Goal: Use online tool/utility: Utilize a website feature to perform a specific function

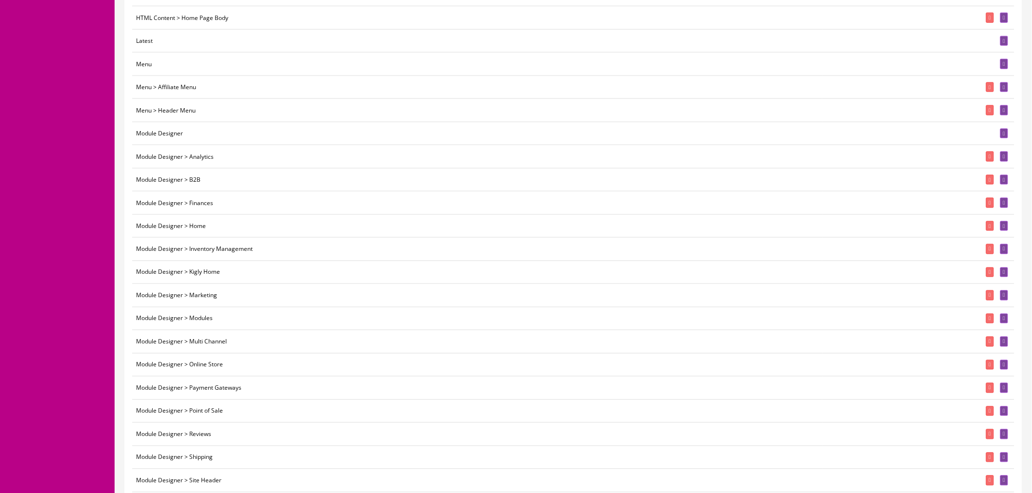
scroll to position [542, 0]
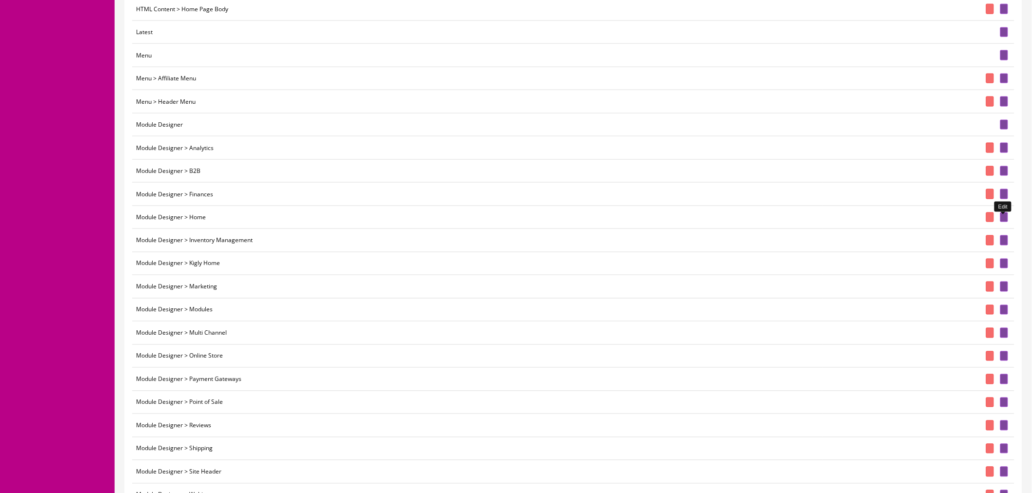
click at [1003, 220] on icon at bounding box center [1004, 217] width 2 height 5
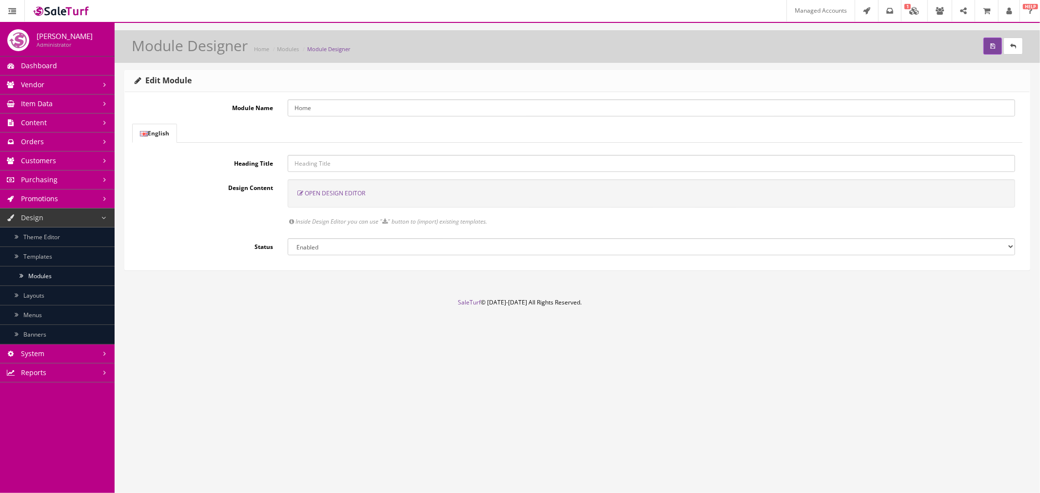
click at [339, 196] on span "Open Design Editor" at bounding box center [335, 193] width 60 height 8
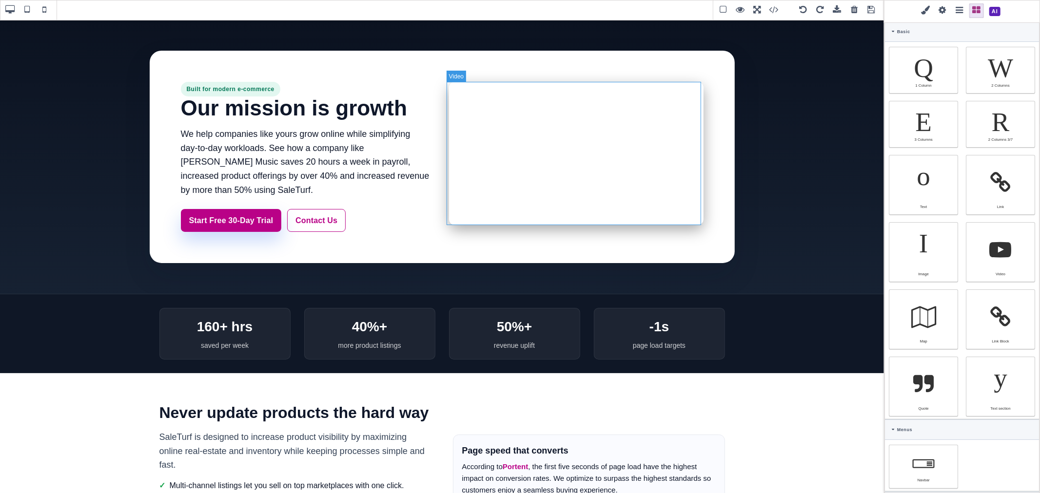
click at [643, 212] on div at bounding box center [576, 153] width 254 height 143
type input "rgb(255, 255, 255)"
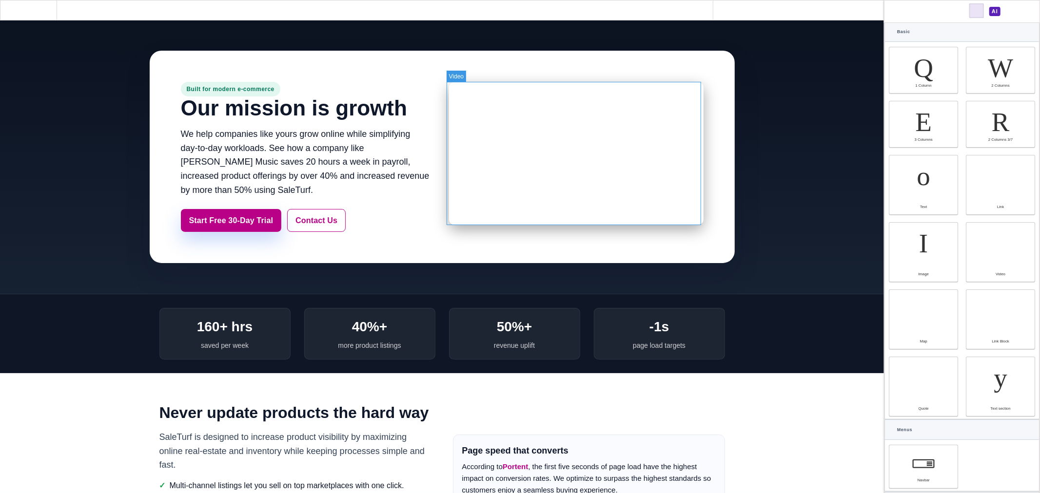
select select
type input "16"
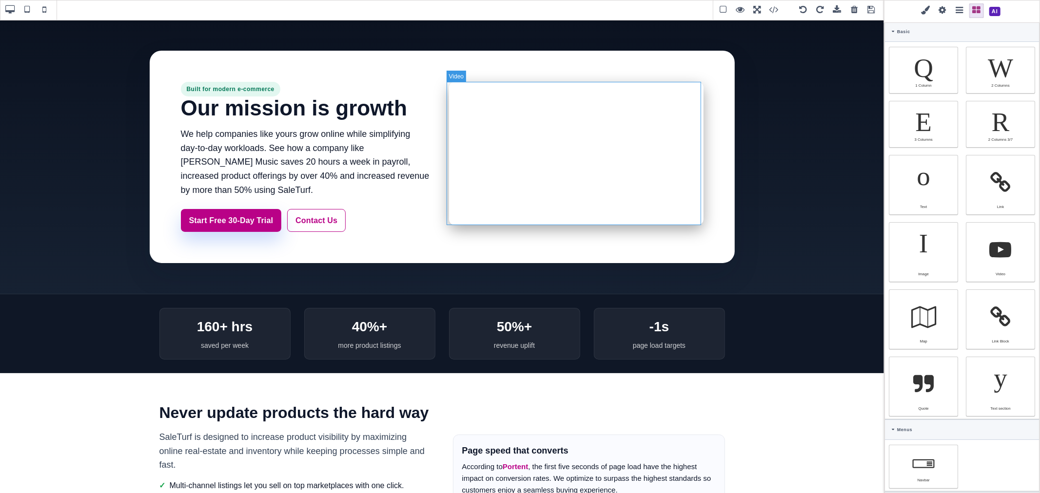
select select "px"
type input "25.6px"
select select
type input "0"
select select "px"
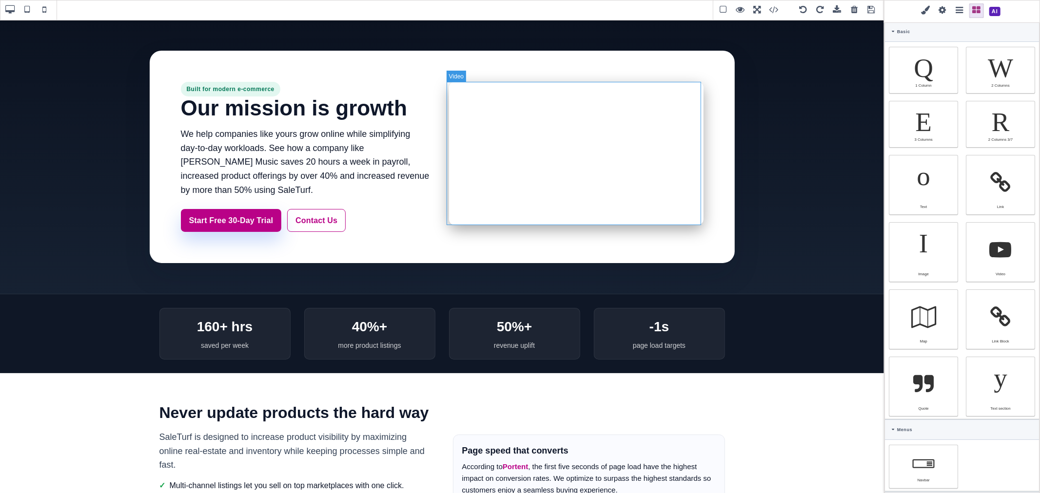
type input "0"
select select "px"
type input "0"
select select "px"
type input "0"
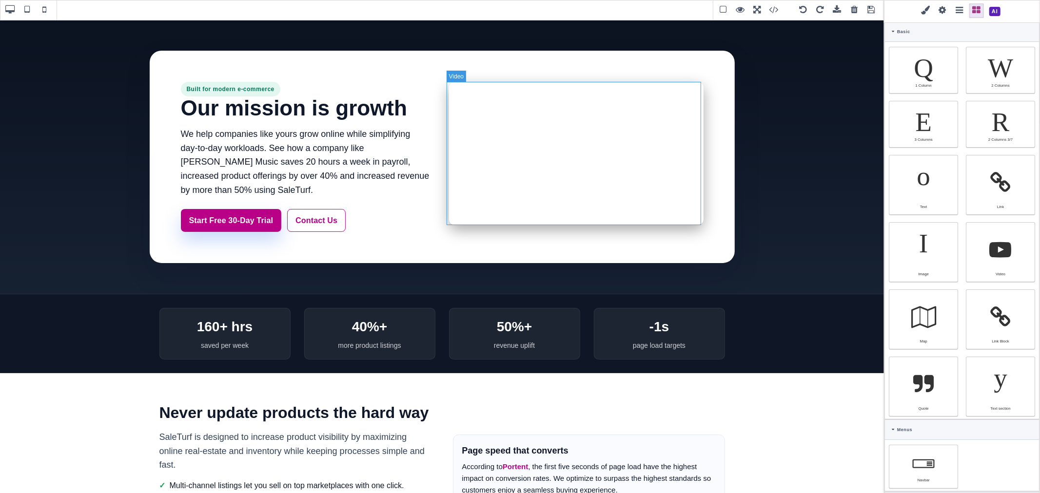
select select "px"
type input "rgb(255, 255, 255)"
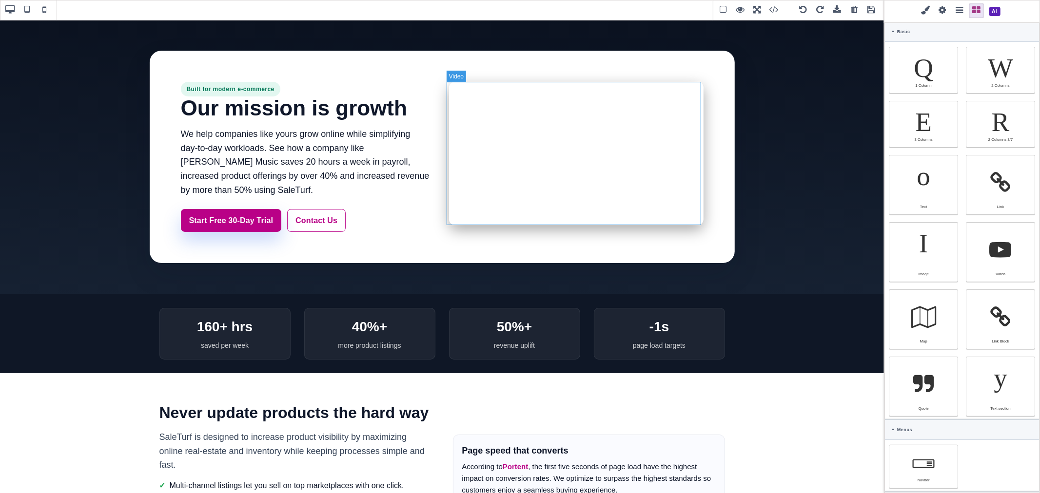
type input "2.22222"
select select "px"
select select "solid"
type input "rgb(59, 151, 227)"
type input "-3.00347"
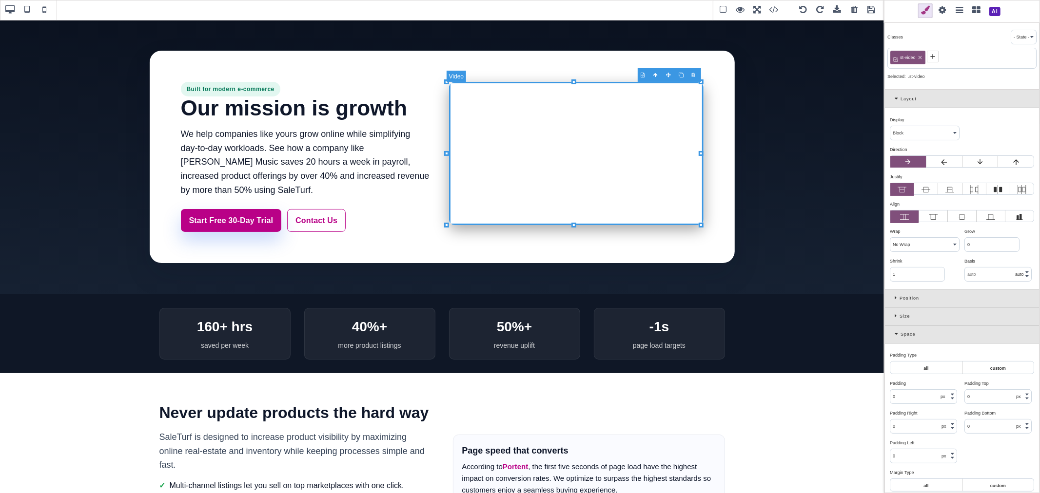
click at [642, 182] on div at bounding box center [576, 153] width 254 height 143
click at [587, 112] on div at bounding box center [576, 153] width 254 height 143
click at [577, 147] on div at bounding box center [576, 153] width 254 height 143
click at [995, 10] on span at bounding box center [994, 11] width 17 height 17
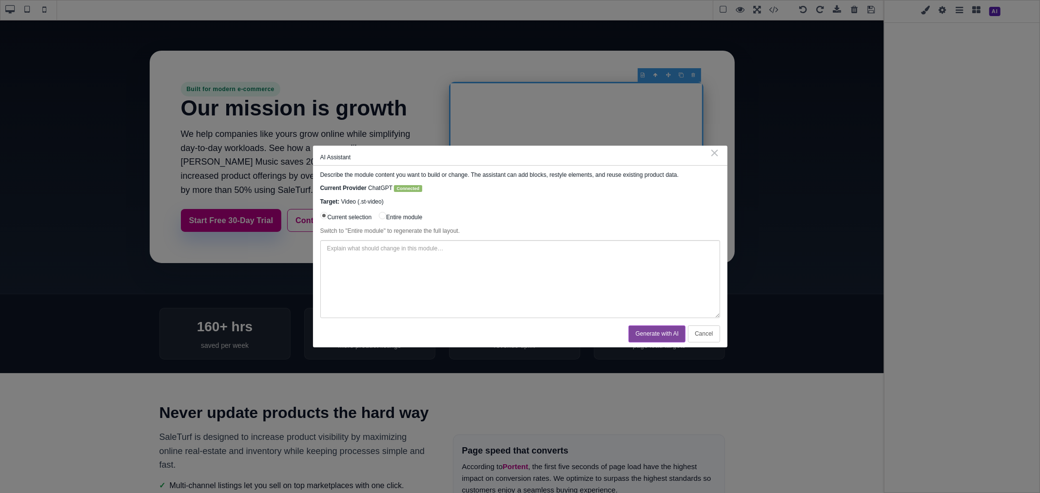
click at [452, 259] on textarea at bounding box center [520, 279] width 400 height 78
paste textarea "facet load a youtube video"
click at [327, 247] on textarea "facet load a youtube video" at bounding box center [520, 279] width 400 height 78
click at [352, 249] on textarea "Make this video "facet load" a youtube video" at bounding box center [520, 279] width 400 height 78
type textarea "Make this youtube video "facet load"."
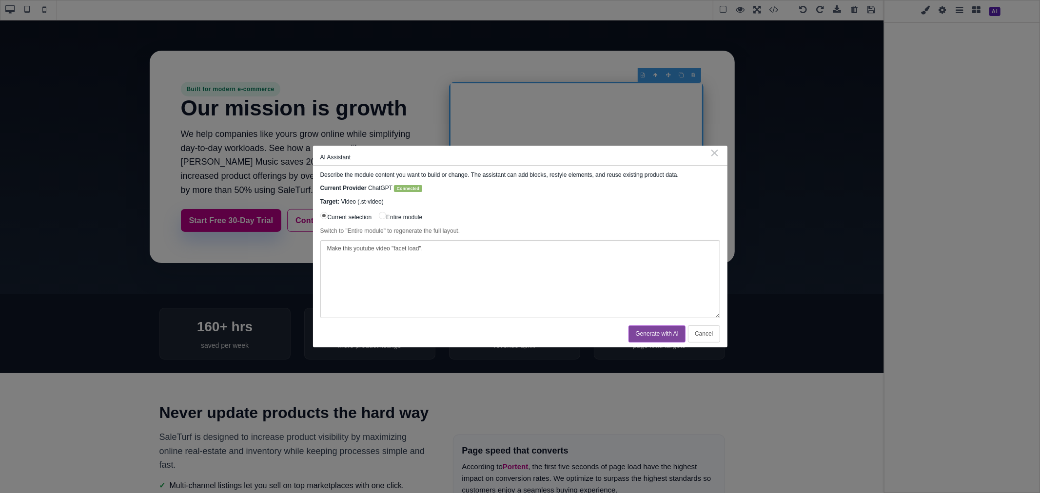
click at [661, 334] on button "Generate with AI" at bounding box center [656, 334] width 57 height 17
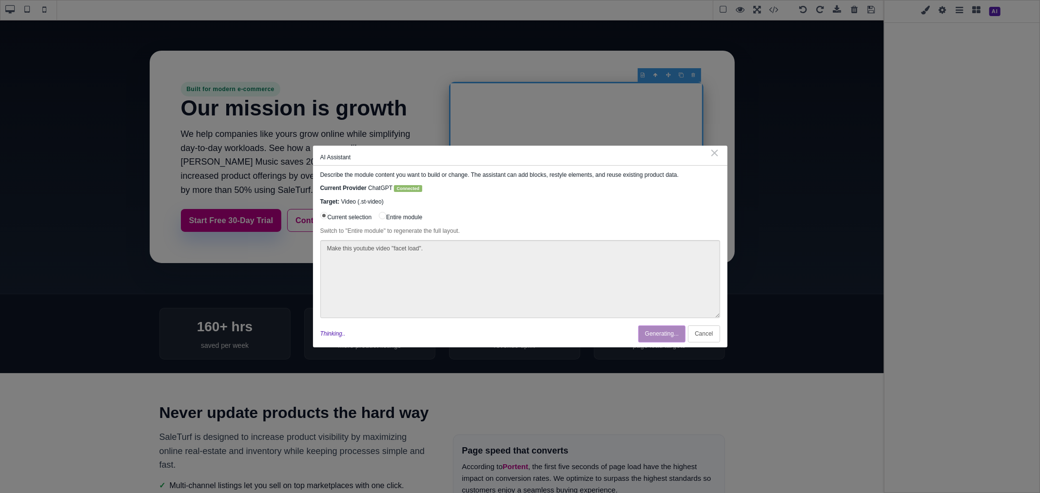
type input "rgb(255, 255, 255)"
select select
type input "16"
select select "px"
type input "25.6px"
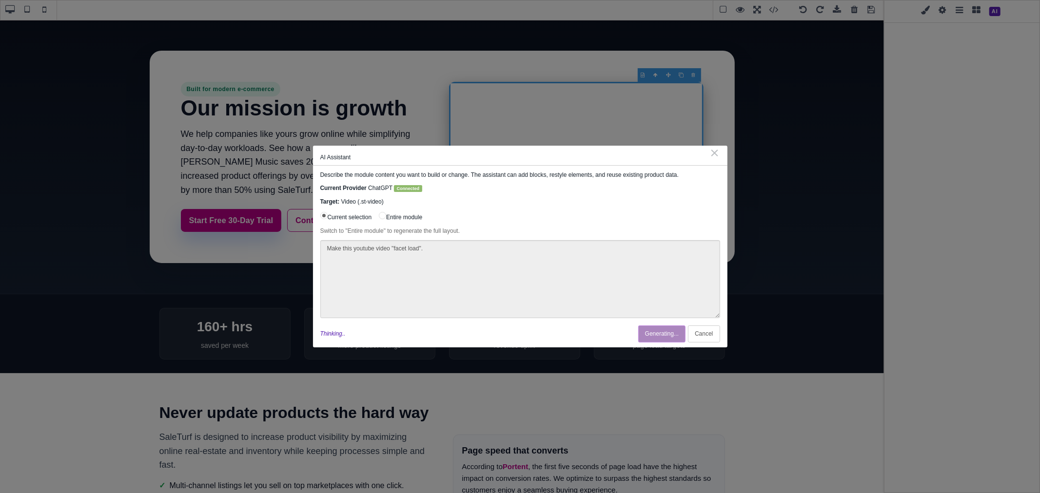
select select
type input "0"
select select "px"
type input "0"
select select "px"
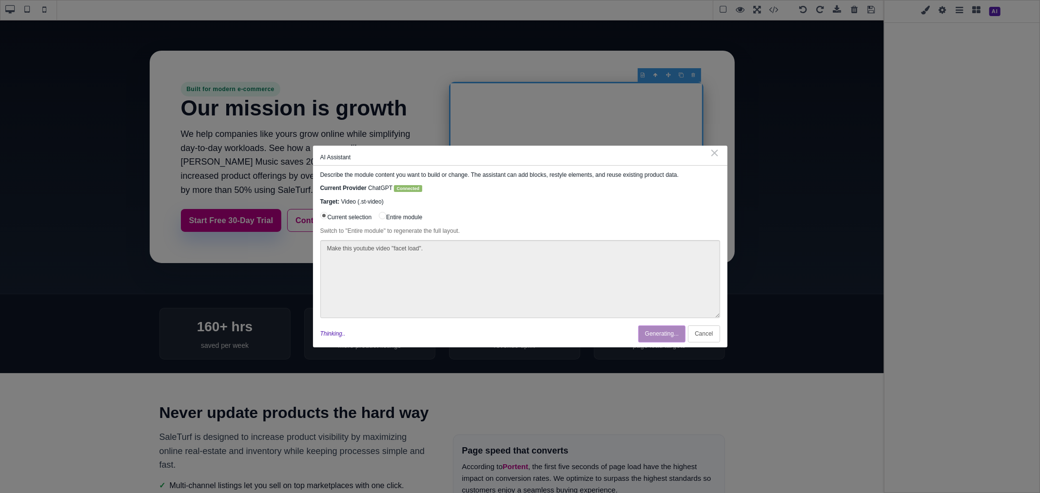
type input "0"
select select "px"
type input "0"
select select "px"
type input "rgb(255, 255, 255)"
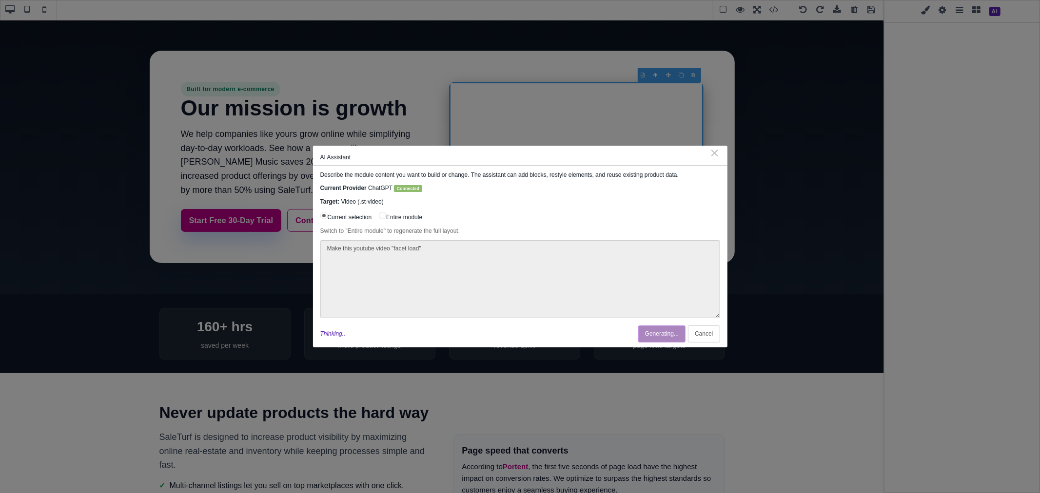
type input "rgb(255, 255, 255)"
type input "2.22222"
select select "px"
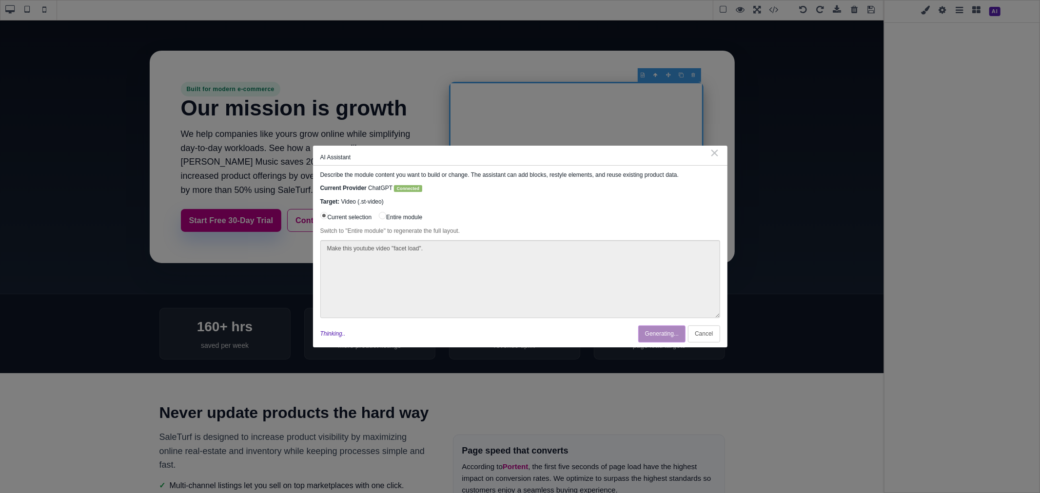
select select "solid"
type input "rgb(59, 151, 227)"
type input "-3.00347"
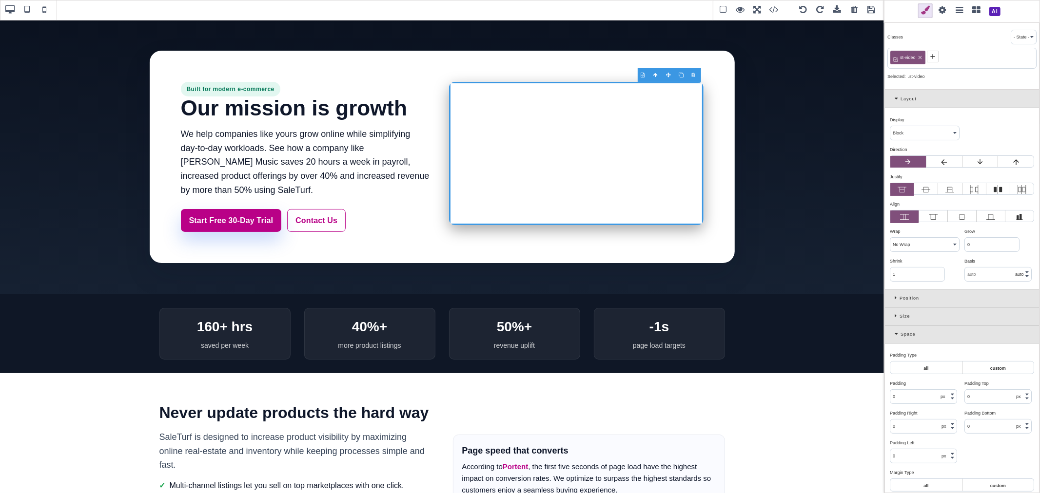
click at [870, 12] on span at bounding box center [871, 10] width 15 height 15
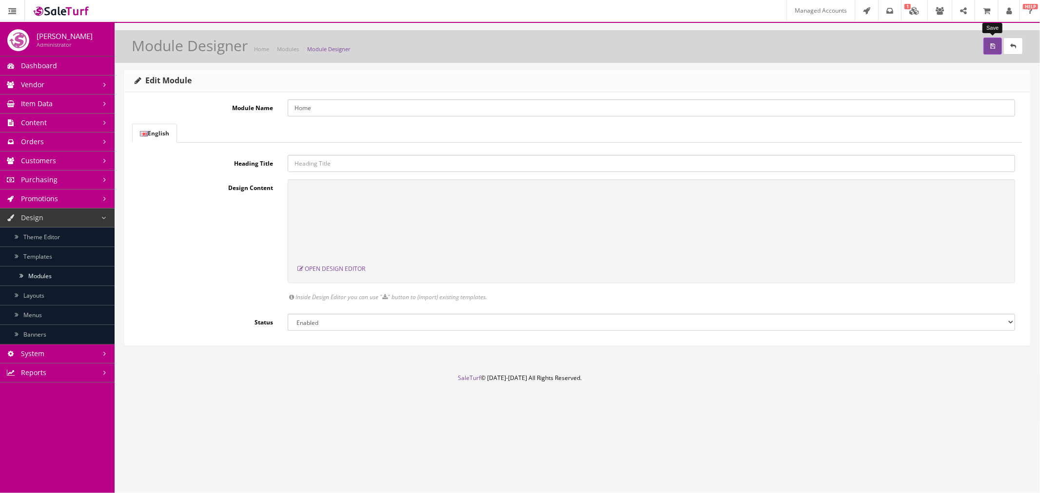
click at [987, 42] on button "submit" at bounding box center [992, 46] width 19 height 17
